Goal: Task Accomplishment & Management: Manage account settings

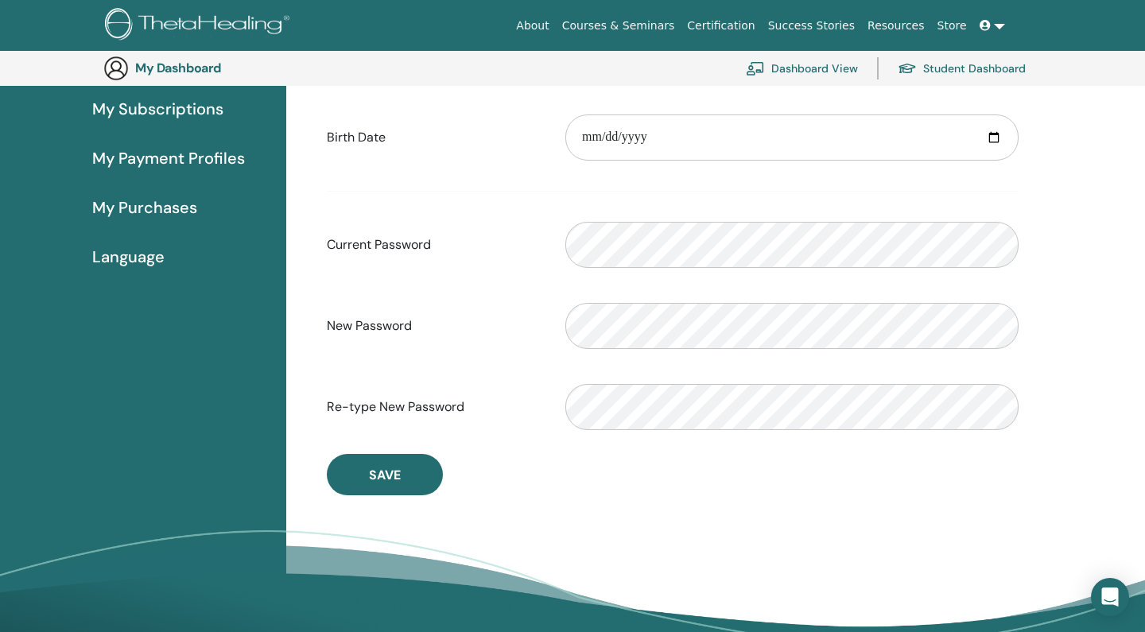
scroll to position [243, 0]
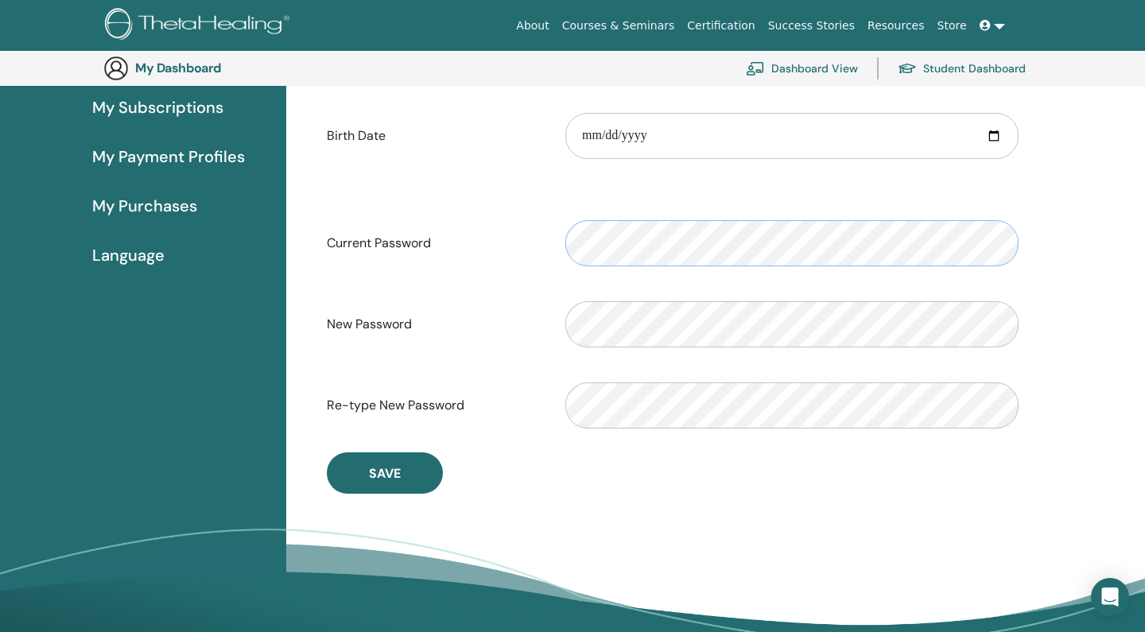
click at [532, 246] on div "Current Password Please enter a valid password" at bounding box center [672, 243] width 715 height 68
click at [967, 459] on div "**********" at bounding box center [672, 224] width 715 height 540
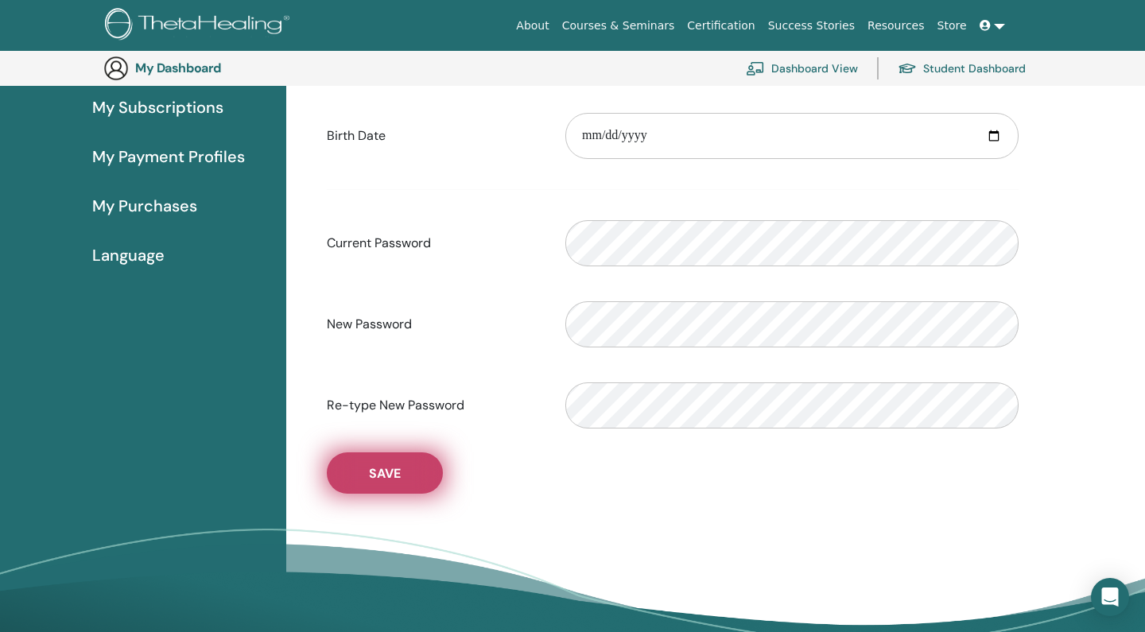
click at [394, 471] on span "Save" at bounding box center [385, 473] width 32 height 17
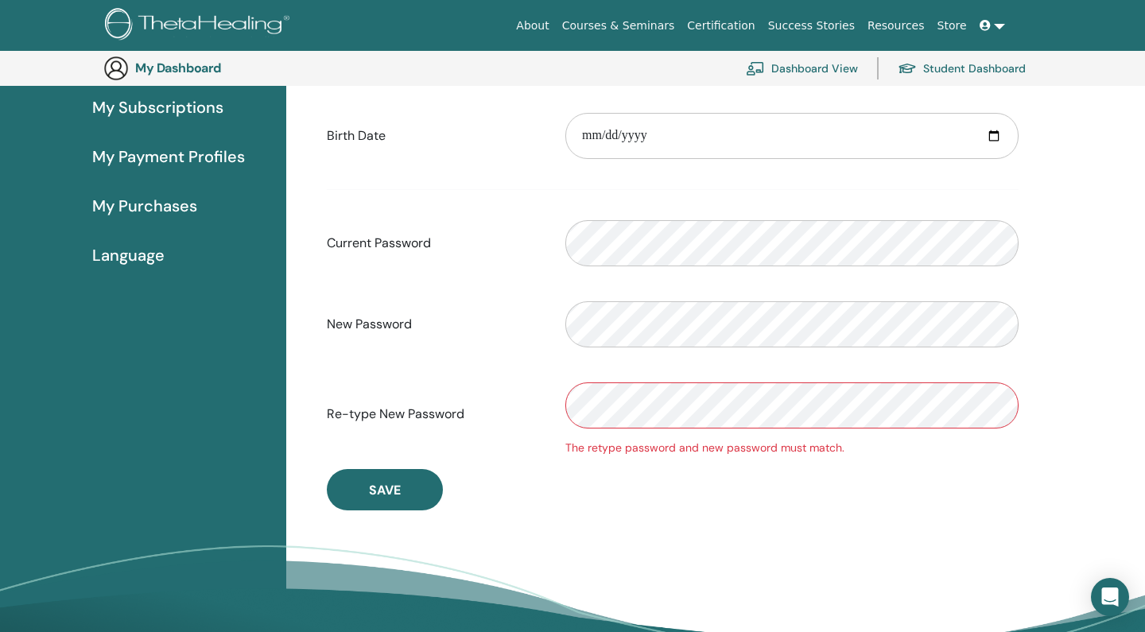
click at [515, 417] on div "Re-type New Password The retype password and new password must match." at bounding box center [672, 413] width 715 height 85
click at [672, 541] on div "**********" at bounding box center [715, 319] width 858 height 769
click at [665, 529] on div "**********" at bounding box center [673, 232] width 754 height 595
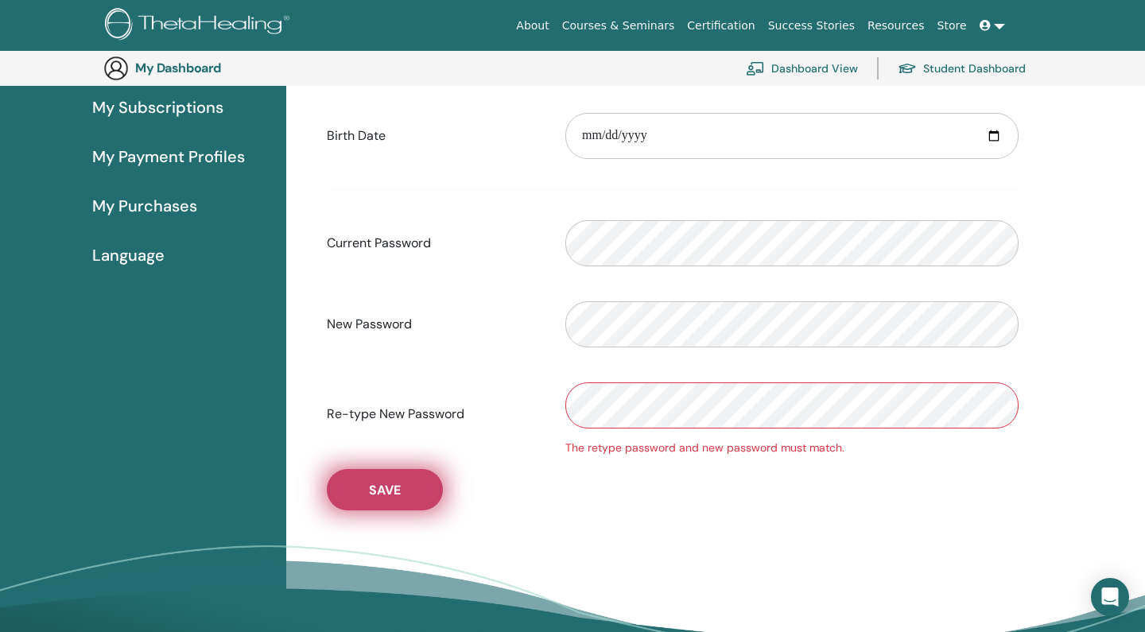
click at [392, 498] on span "Save" at bounding box center [385, 490] width 32 height 17
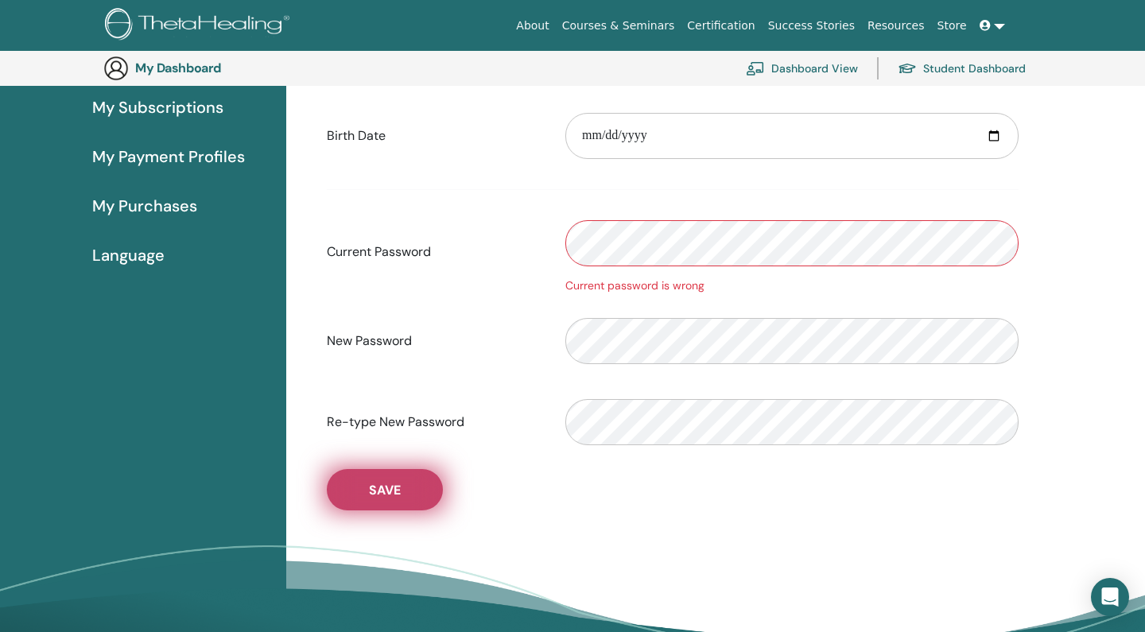
click at [407, 487] on button "Save" at bounding box center [385, 489] width 116 height 41
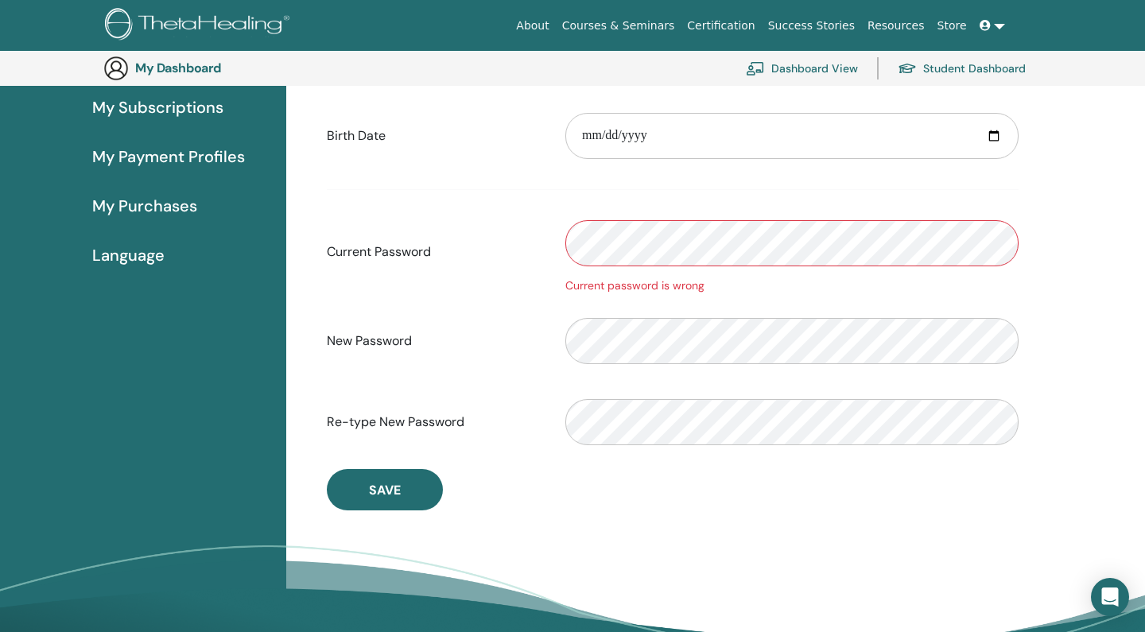
click at [510, 267] on label "Current Password" at bounding box center [434, 252] width 238 height 30
click at [1000, 21] on link at bounding box center [992, 25] width 38 height 29
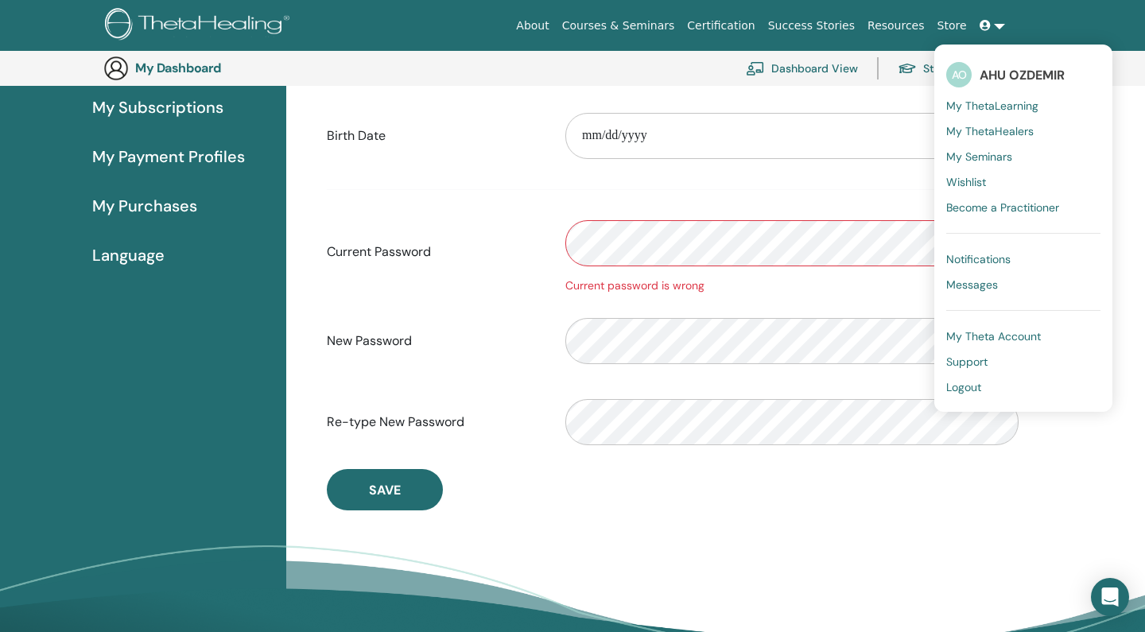
click at [978, 362] on span "Support" at bounding box center [966, 362] width 41 height 14
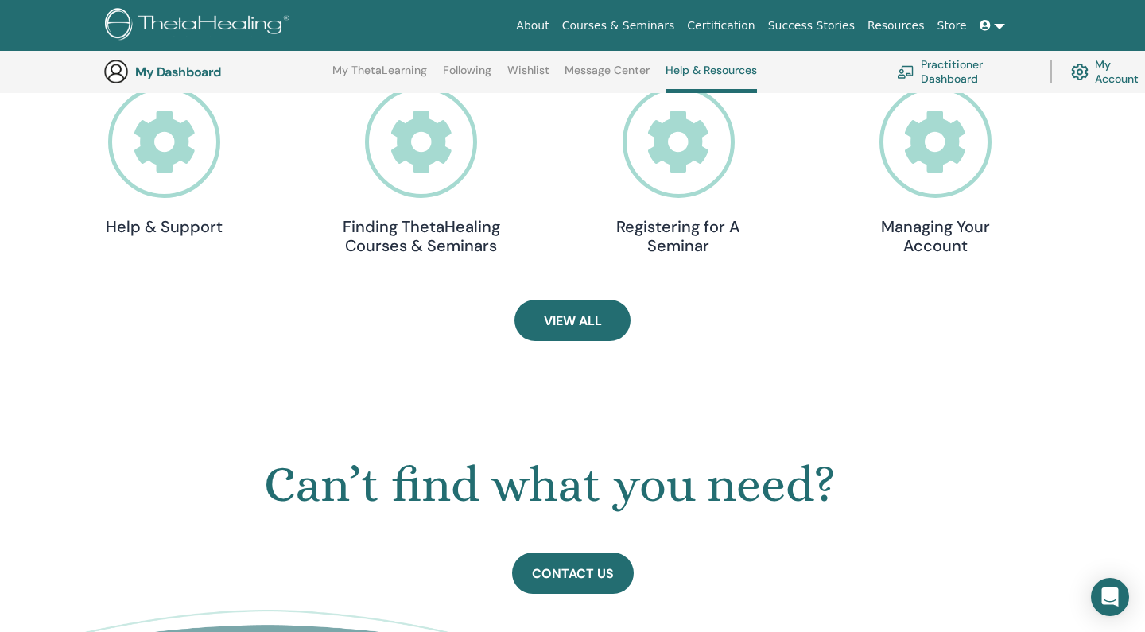
scroll to position [540, 0]
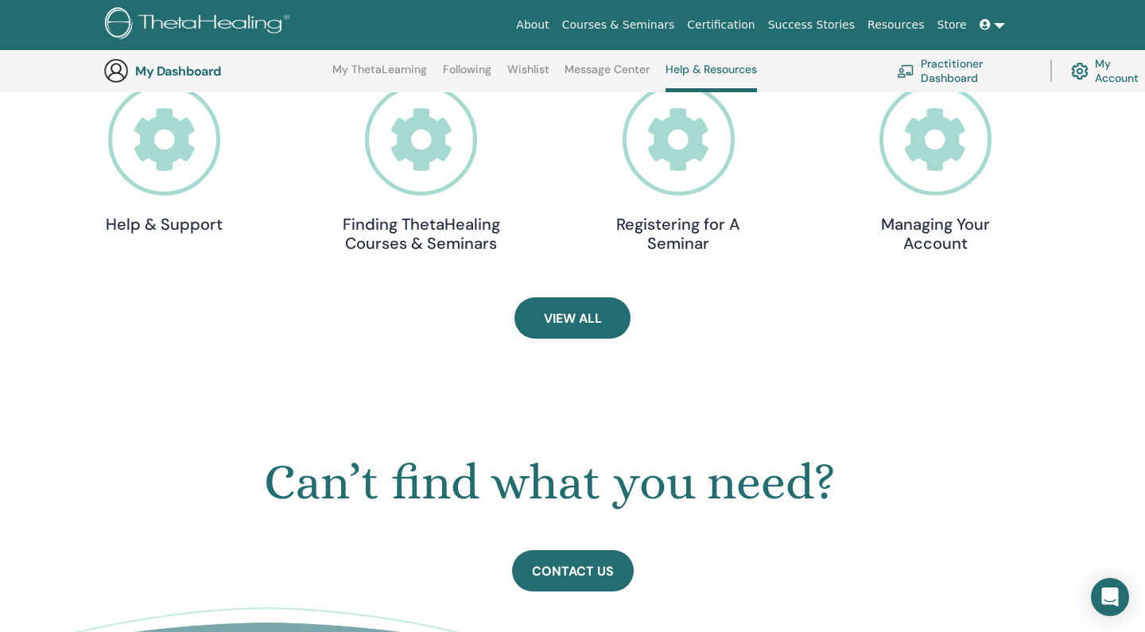
click at [935, 161] on icon at bounding box center [935, 139] width 112 height 112
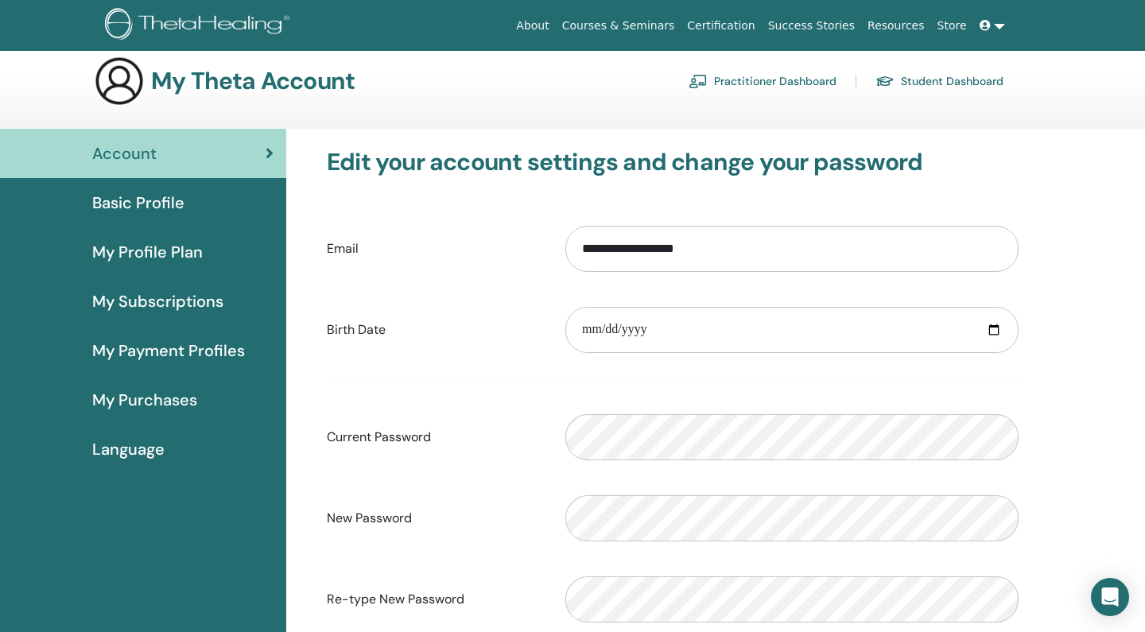
scroll to position [17, 0]
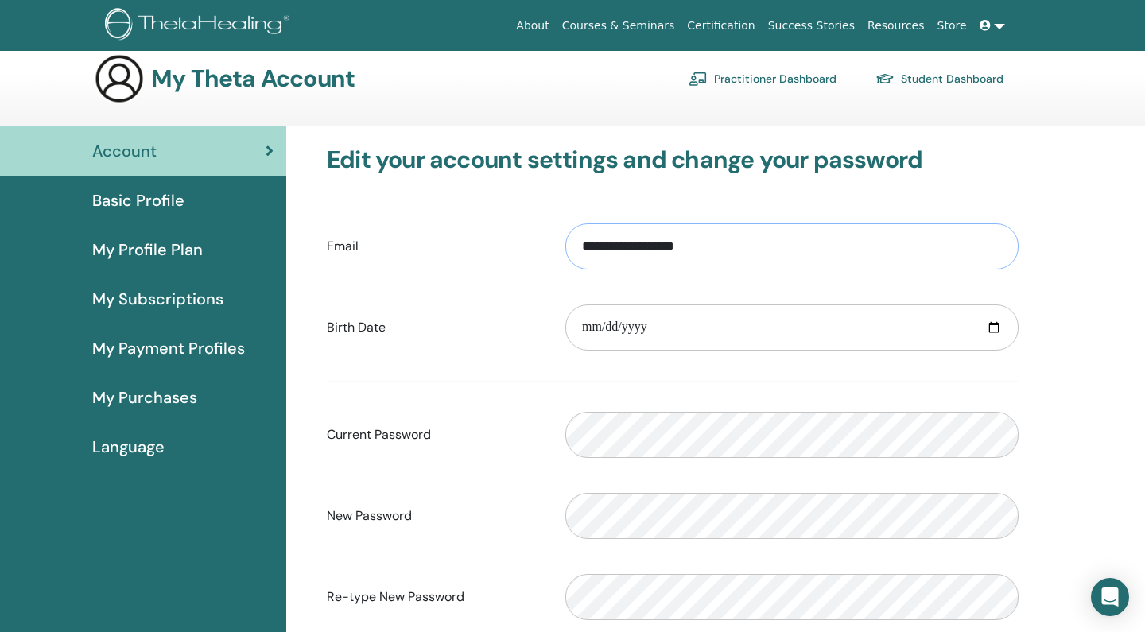
drag, startPoint x: 754, startPoint y: 241, endPoint x: 537, endPoint y: 226, distance: 217.5
click at [537, 226] on div "**********" at bounding box center [672, 246] width 715 height 68
click at [1093, 40] on div "About Courses & Seminars Certification Success Stories Resources Store AO AHU O…" at bounding box center [572, 25] width 1049 height 51
click at [996, 24] on link at bounding box center [992, 25] width 38 height 29
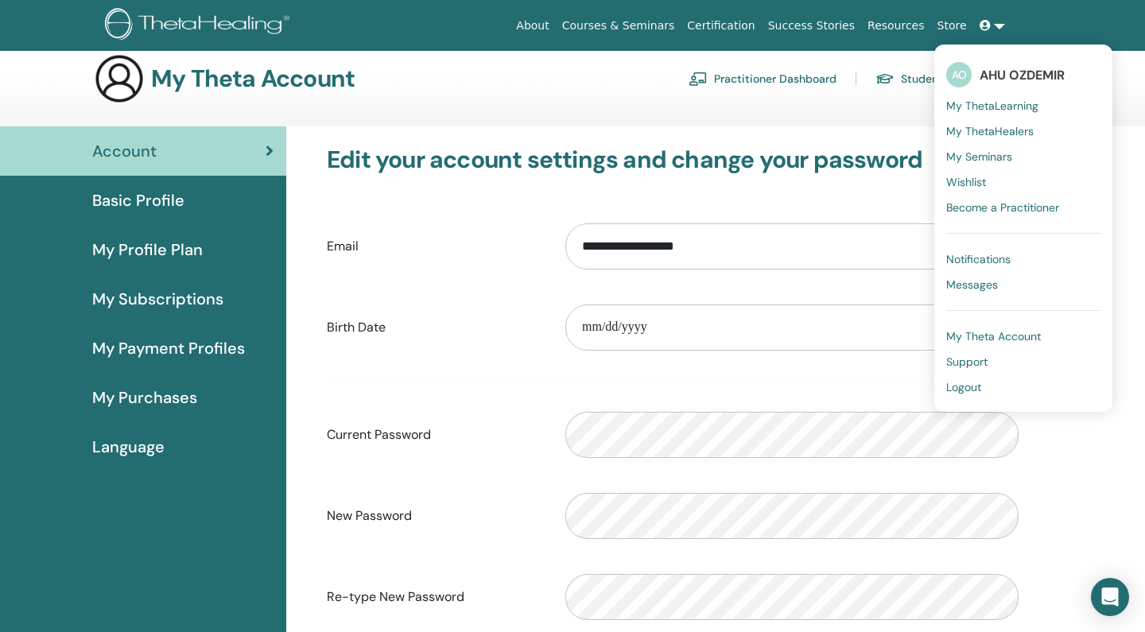
click at [833, 111] on section "My Theta Account Practitioner Dashboard Student Dashboard" at bounding box center [572, 89] width 1145 height 73
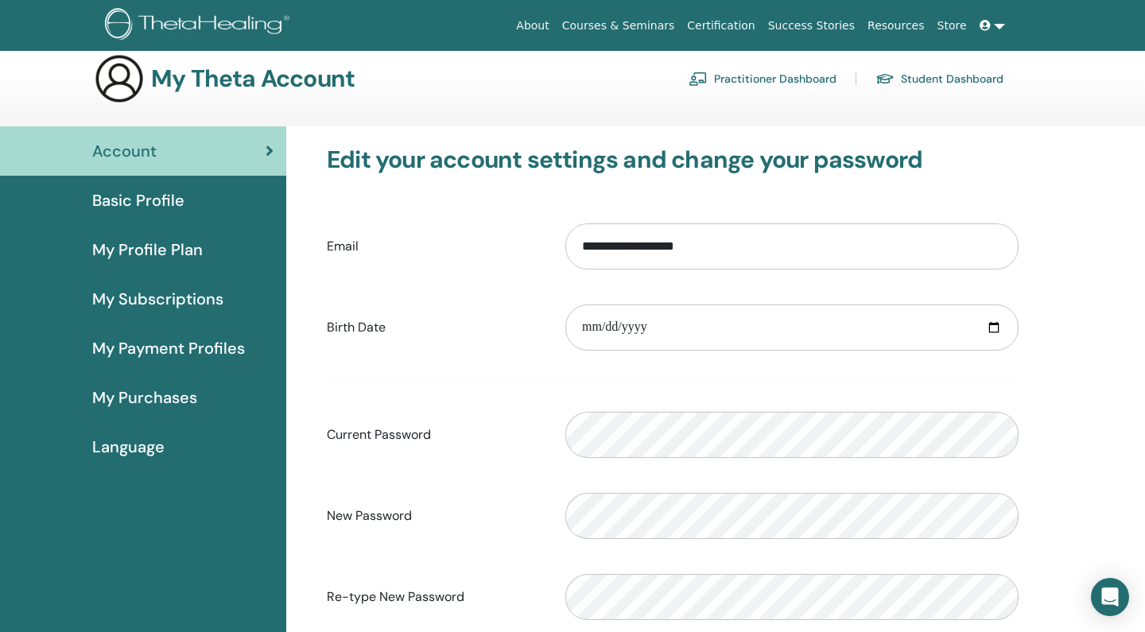
click at [998, 29] on link at bounding box center [992, 25] width 38 height 29
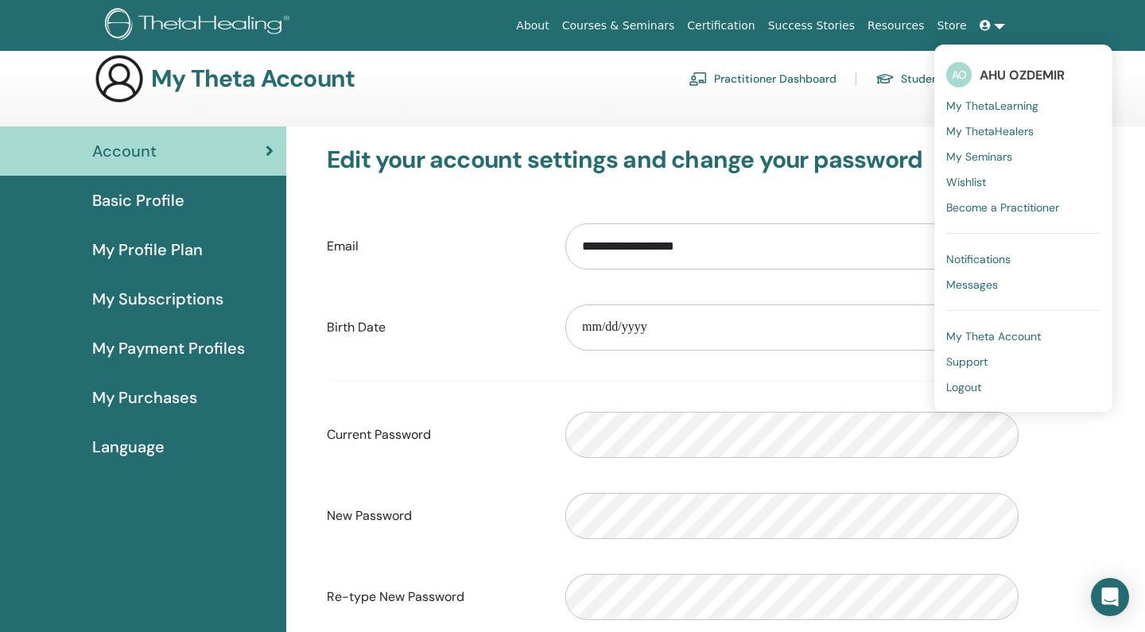
click at [977, 364] on span "Support" at bounding box center [966, 362] width 41 height 14
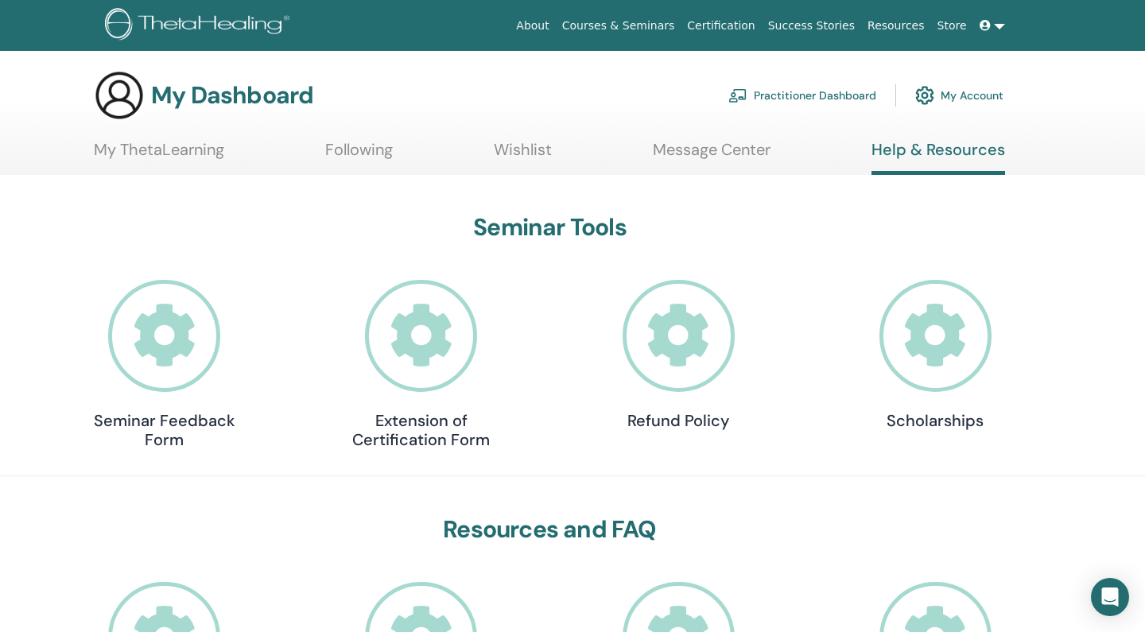
click at [998, 23] on link at bounding box center [992, 25] width 38 height 29
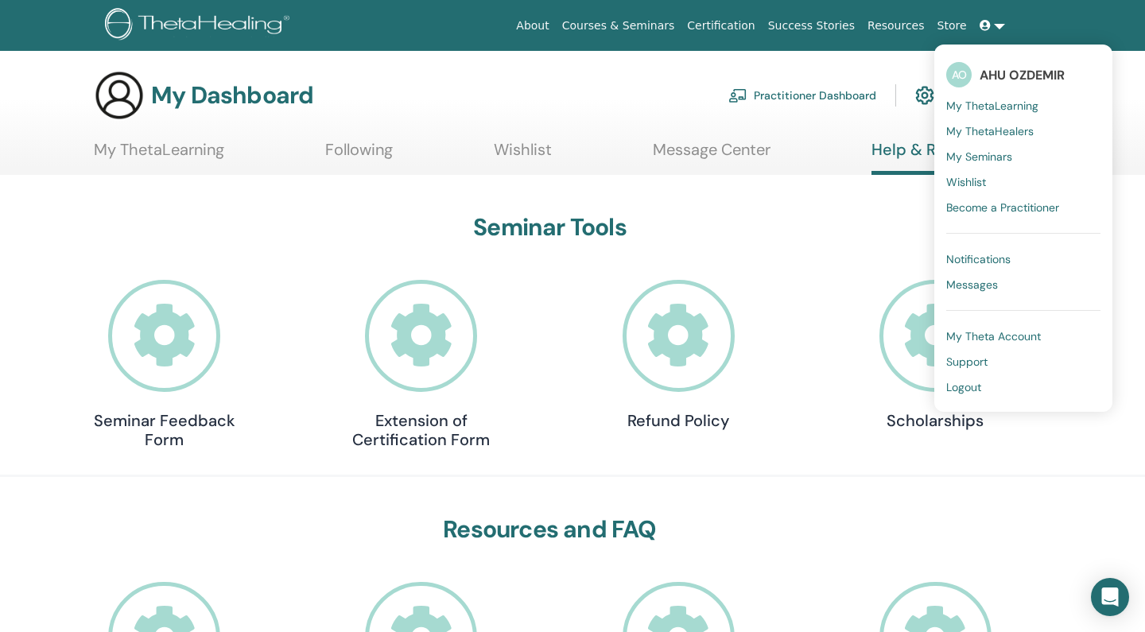
click at [981, 385] on span "Logout" at bounding box center [963, 387] width 35 height 14
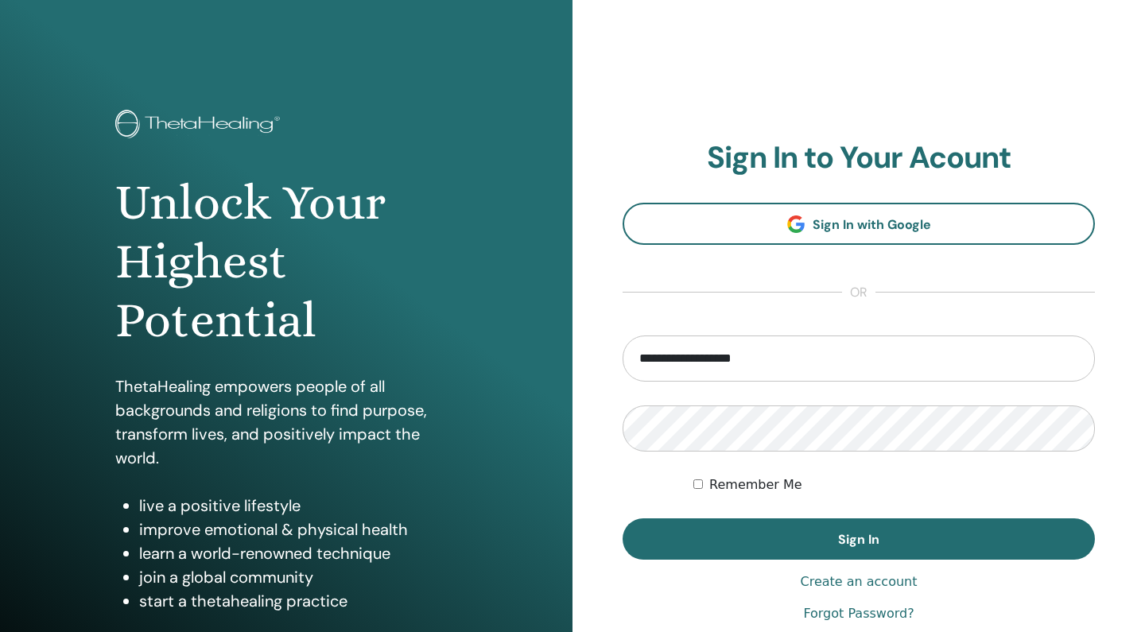
type input "**********"
click at [858, 539] on button "Sign In" at bounding box center [858, 538] width 472 height 41
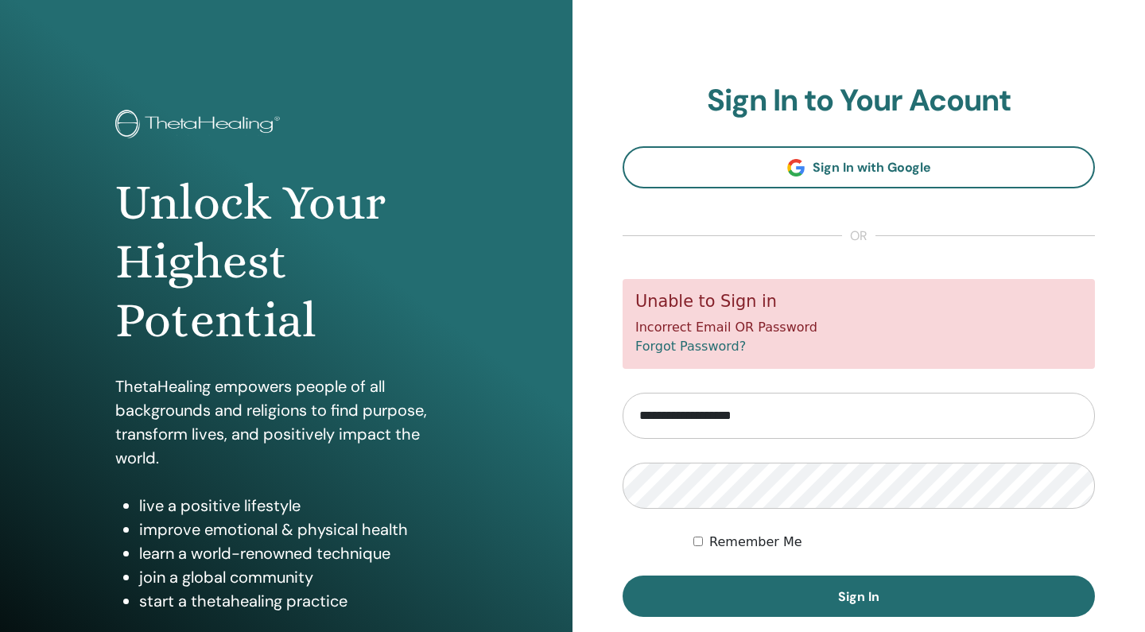
click at [945, 510] on form "**********" at bounding box center [858, 448] width 472 height 338
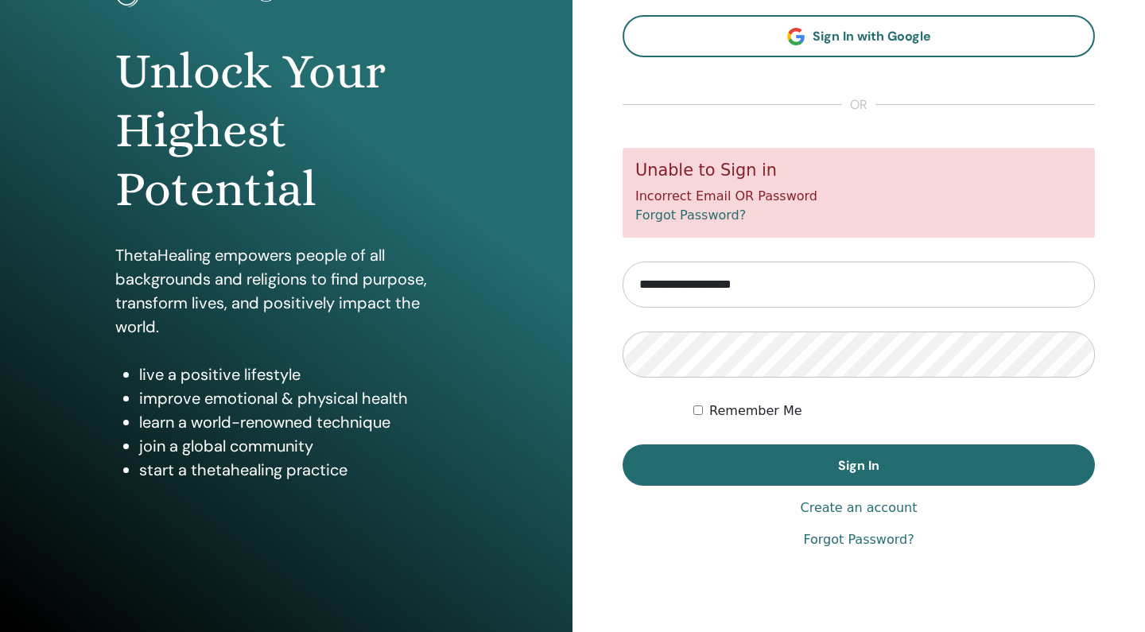
scroll to position [131, 0]
click at [889, 544] on link "Forgot Password?" at bounding box center [858, 539] width 110 height 19
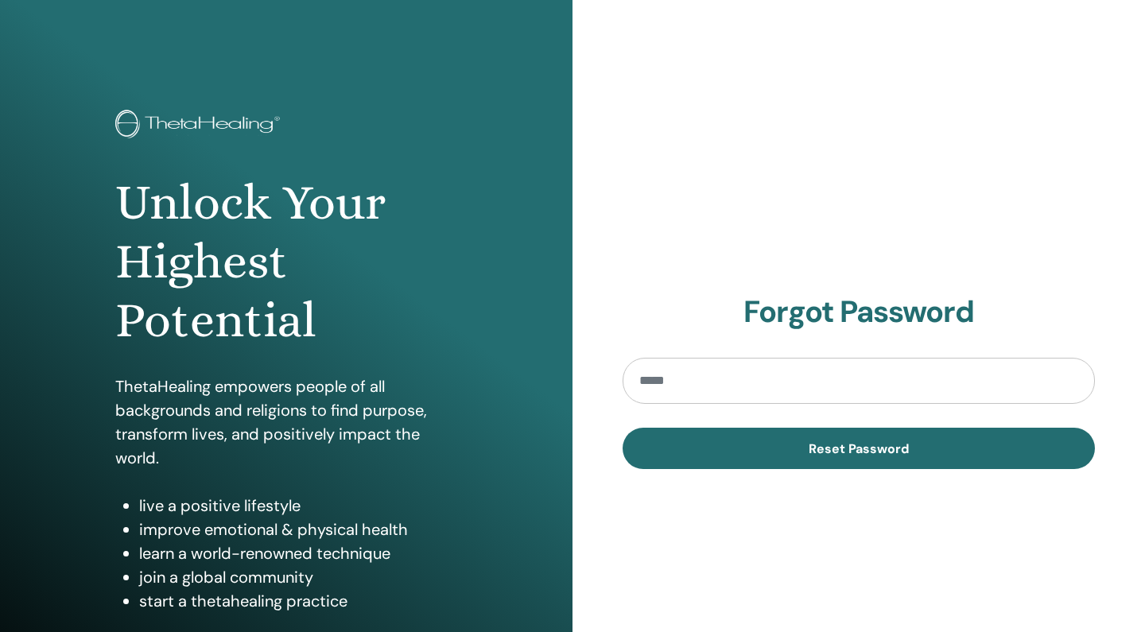
click at [711, 379] on input "email" at bounding box center [858, 381] width 472 height 46
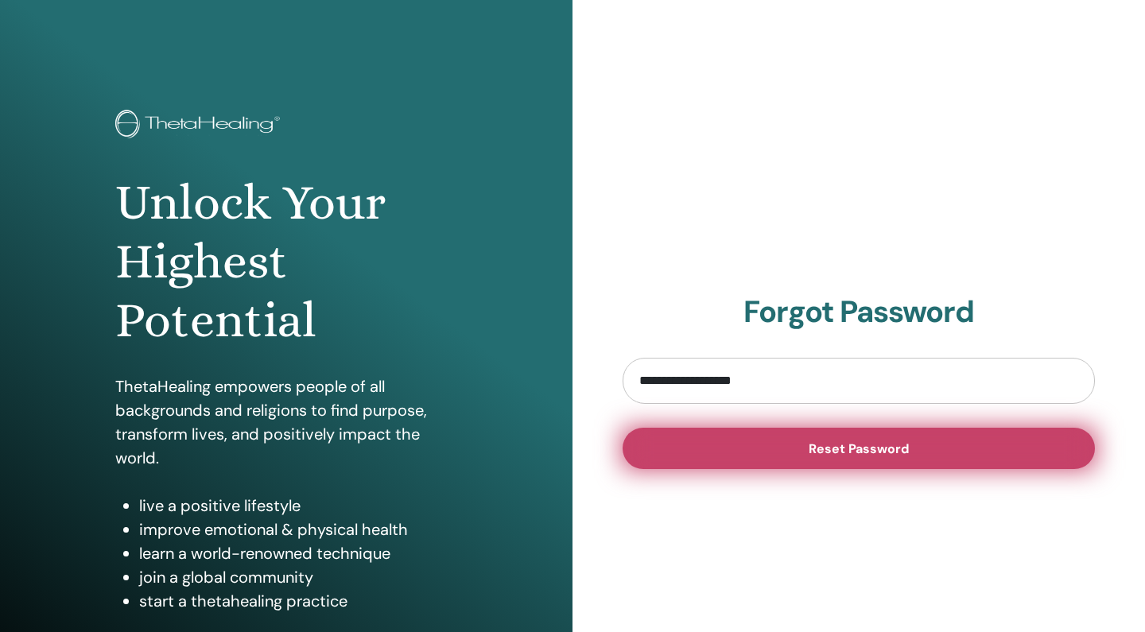
type input "**********"
click at [853, 449] on span "Reset Password" at bounding box center [858, 448] width 100 height 17
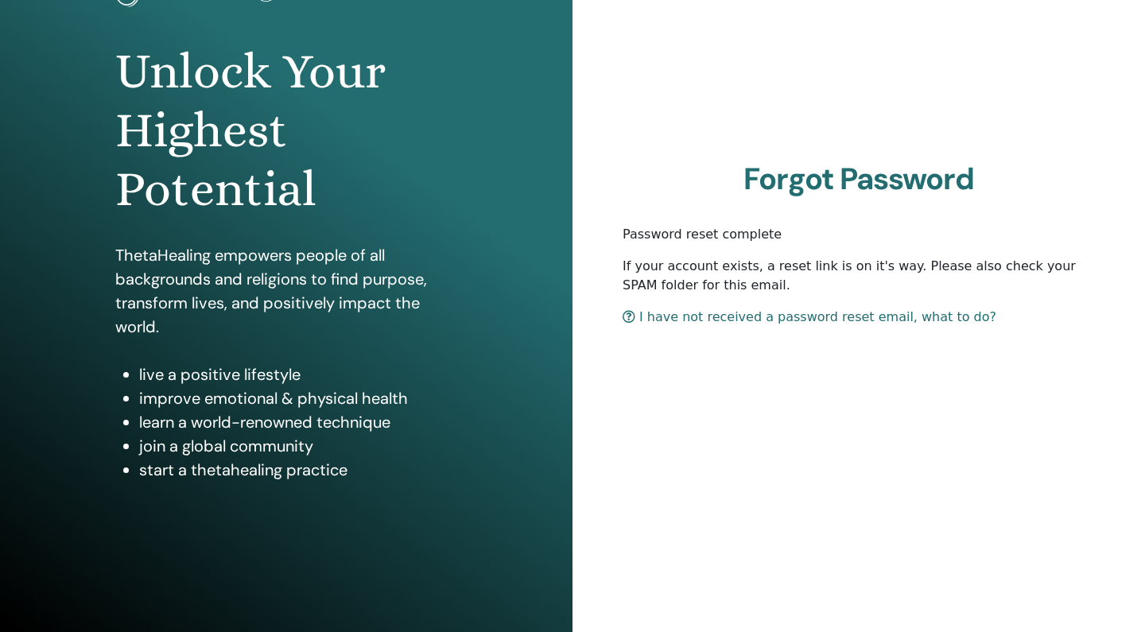
scroll to position [131, 0]
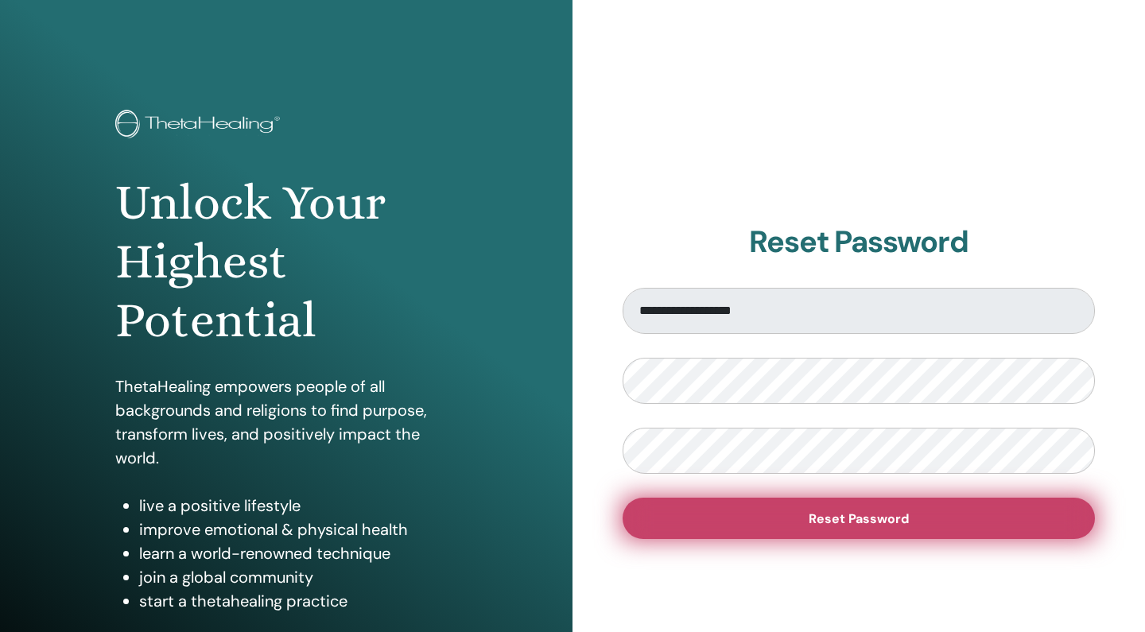
click at [835, 516] on span "Reset Password" at bounding box center [858, 518] width 100 height 17
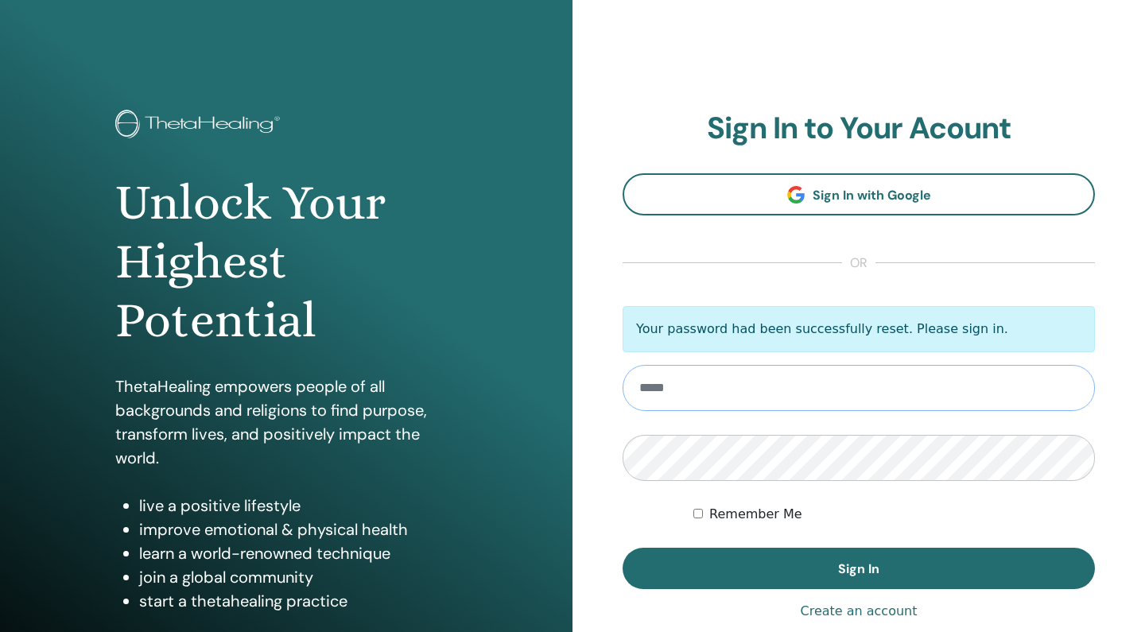
click at [673, 389] on input "email" at bounding box center [858, 388] width 472 height 46
click at [809, 378] on input "email" at bounding box center [858, 388] width 472 height 46
type input "**********"
click at [778, 511] on label "Remember Me" at bounding box center [755, 514] width 93 height 19
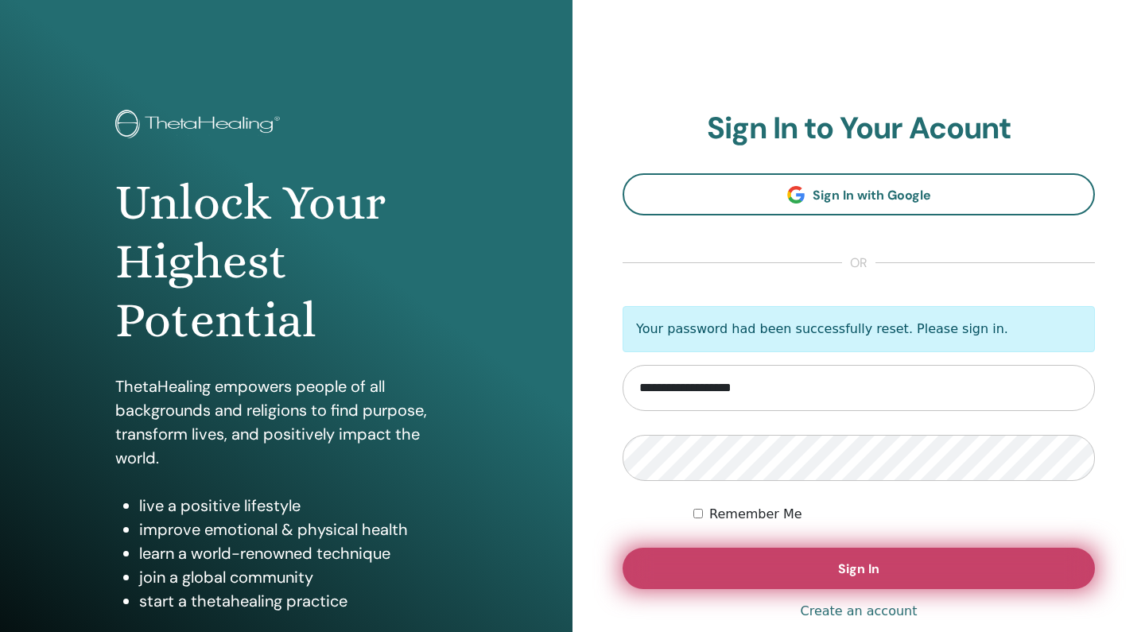
click at [826, 565] on button "Sign In" at bounding box center [858, 568] width 472 height 41
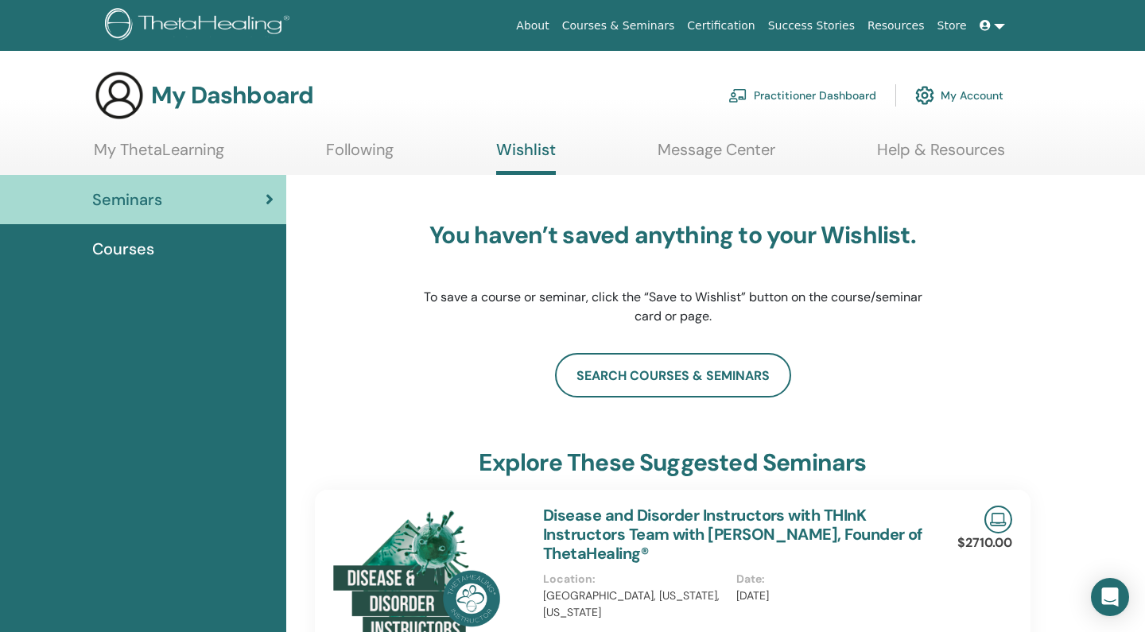
click at [962, 94] on link "My Account" at bounding box center [959, 95] width 88 height 35
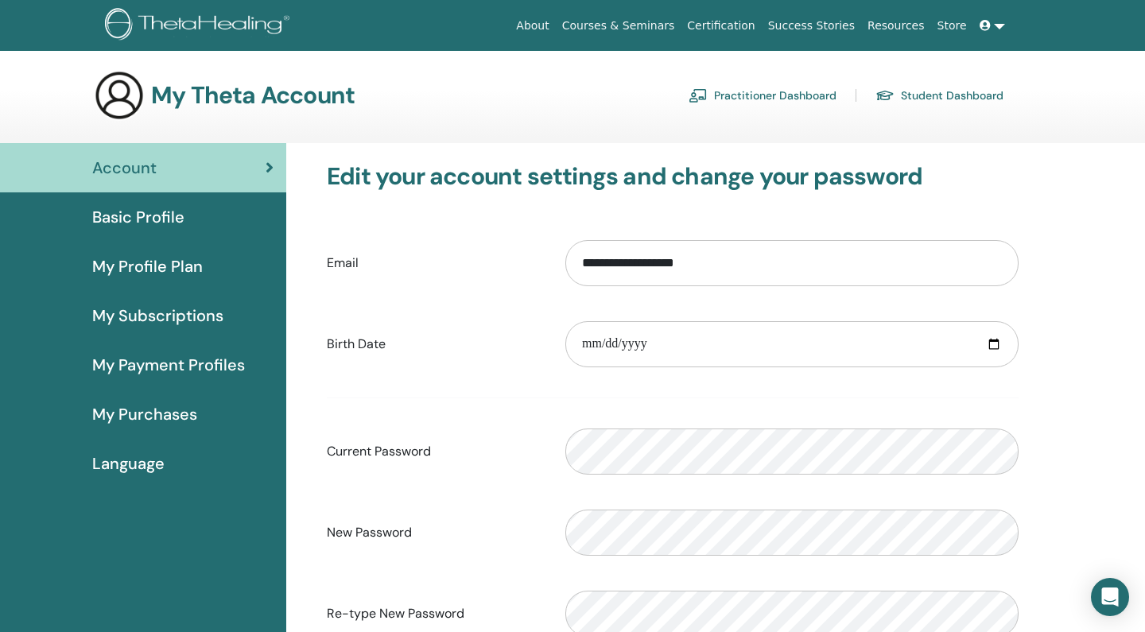
click at [1001, 20] on link at bounding box center [992, 25] width 38 height 29
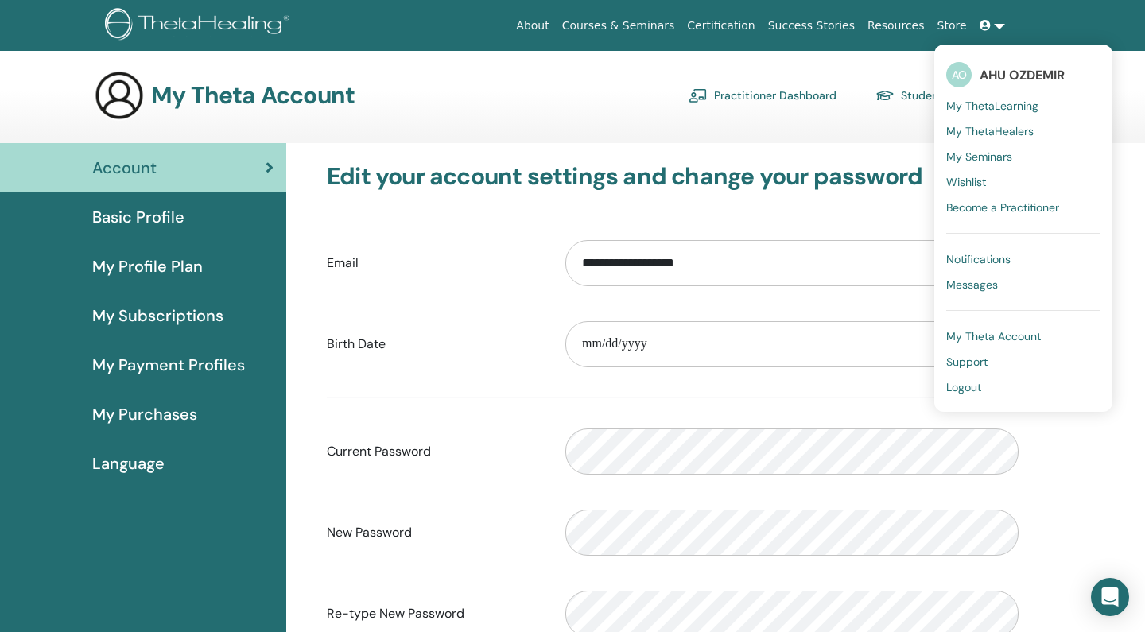
click at [995, 159] on span "My Seminars" at bounding box center [979, 156] width 66 height 14
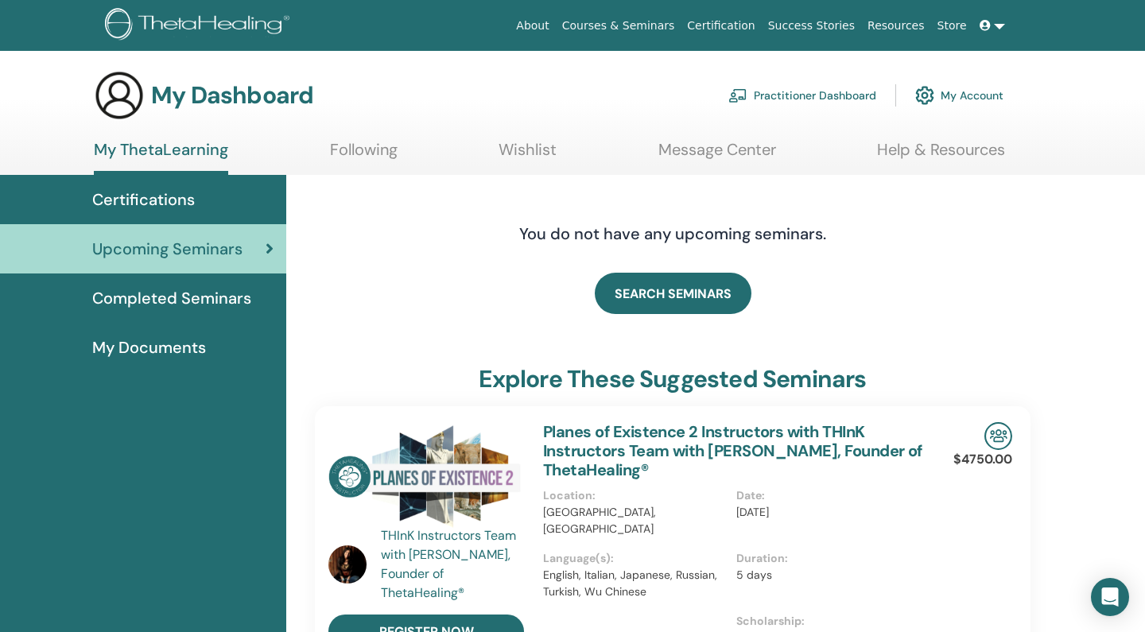
scroll to position [3, 0]
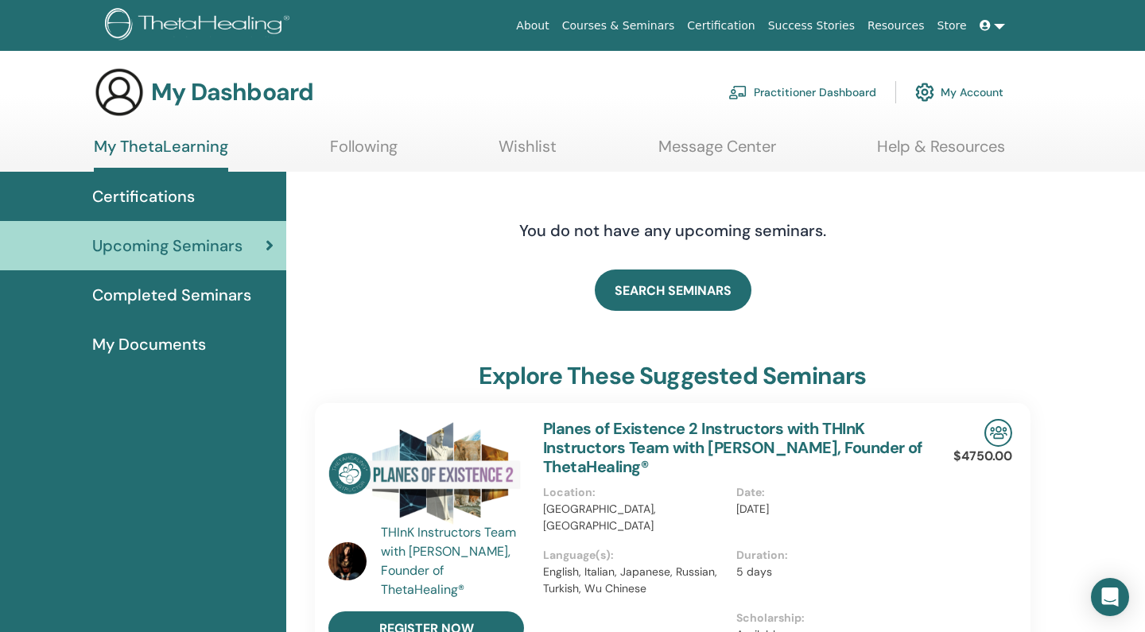
click at [158, 300] on span "Completed Seminars" at bounding box center [171, 295] width 159 height 24
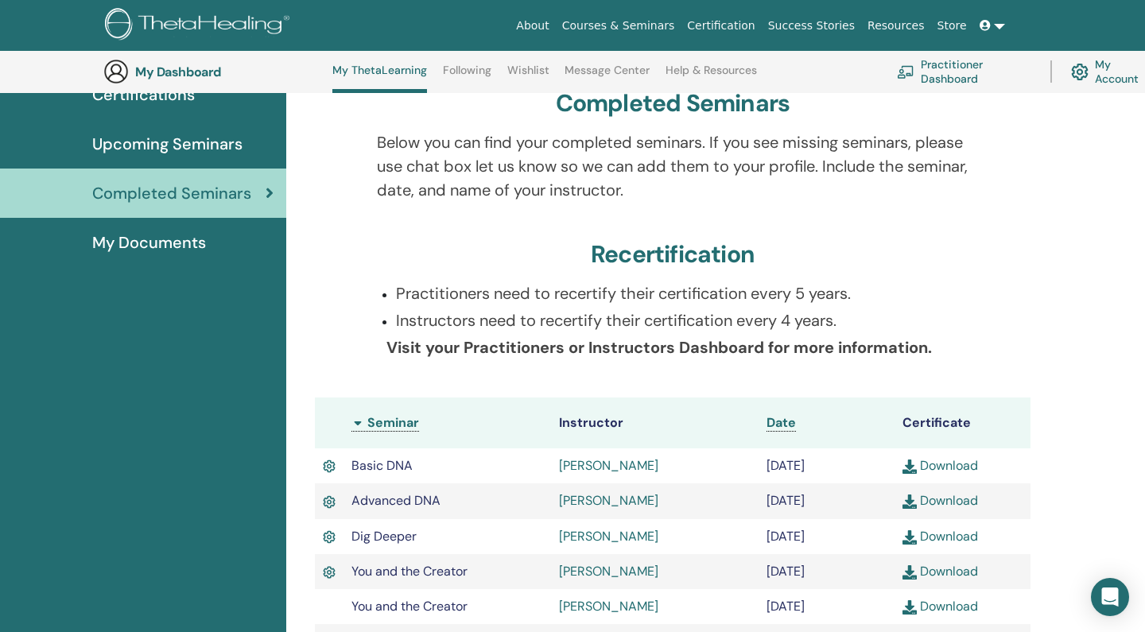
scroll to position [148, 0]
